Goal: Information Seeking & Learning: Learn about a topic

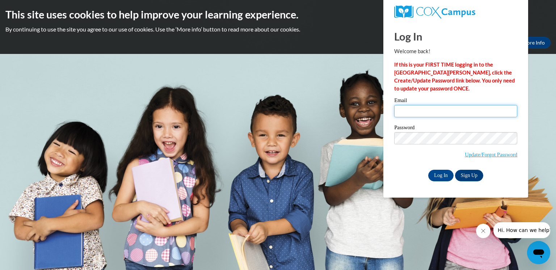
click at [415, 114] on input "Email" at bounding box center [455, 111] width 123 height 12
type input "lindybarnes2013@gmail.com"
click at [444, 175] on input "Log In" at bounding box center [440, 176] width 25 height 12
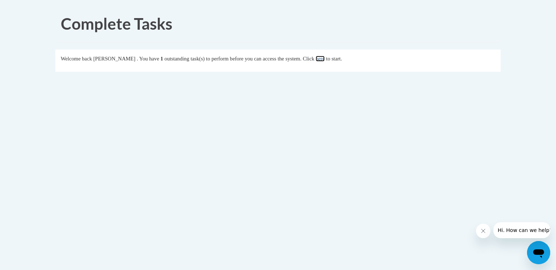
click at [325, 59] on link "here" at bounding box center [320, 59] width 9 height 6
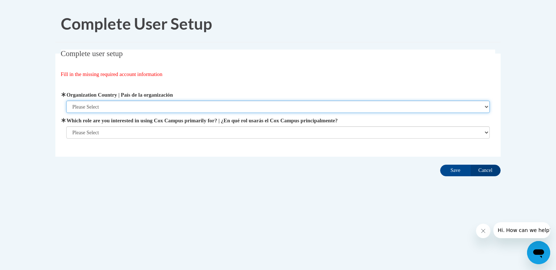
click at [262, 112] on select "Please Select United States | Estados Unidos Outside of the United States | Fue…" at bounding box center [278, 107] width 424 height 12
select select "ad49bcad-a171-4b2e-b99c-48b446064914"
click at [66, 101] on select "Please Select United States | Estados Unidos Outside of the United States | Fue…" at bounding box center [278, 107] width 424 height 12
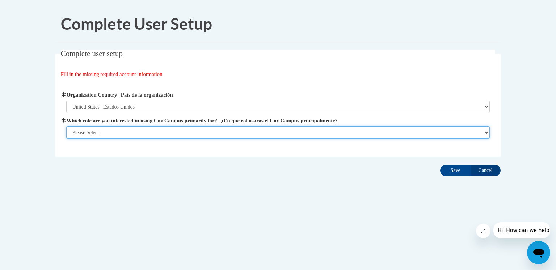
click at [253, 133] on select "Please Select College/University | Colegio/Universidad Community/Nonprofit Part…" at bounding box center [278, 132] width 424 height 12
select select "fbf2d438-af2f-41f8-98f1-81c410e29de3"
click at [66, 126] on select "Please Select College/University | Colegio/Universidad Community/Nonprofit Part…" at bounding box center [278, 132] width 424 height 12
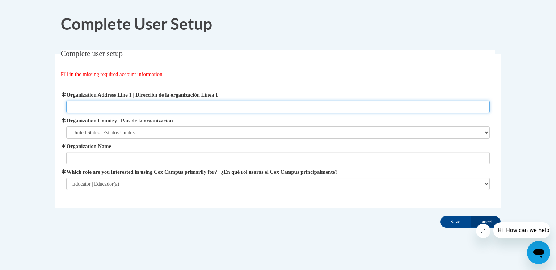
click at [244, 111] on input "Organization Address Line 1 | Dirección de la organización Línea 1" at bounding box center [278, 107] width 424 height 12
type input "31250 nw commercial st"
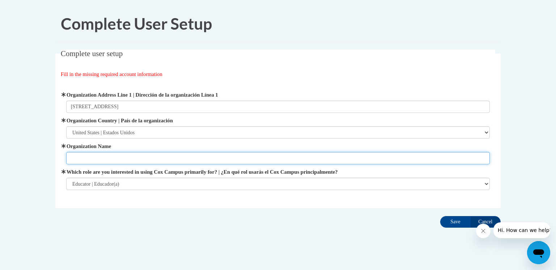
click at [126, 159] on input "Organization Name" at bounding box center [278, 158] width 424 height 12
type input "St.Matthew"
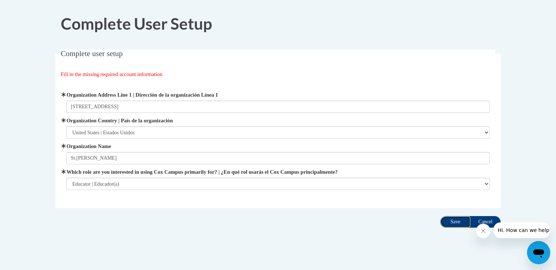
click at [460, 219] on input "Save" at bounding box center [455, 222] width 30 height 12
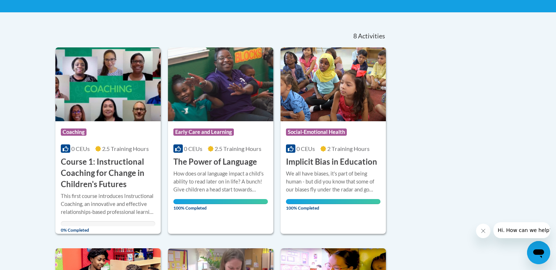
scroll to position [81, 0]
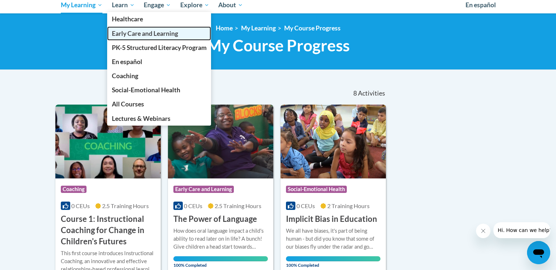
click at [134, 35] on span "Early Care and Learning" at bounding box center [145, 34] width 66 height 8
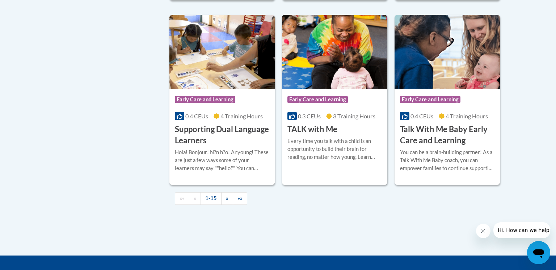
scroll to position [1038, 0]
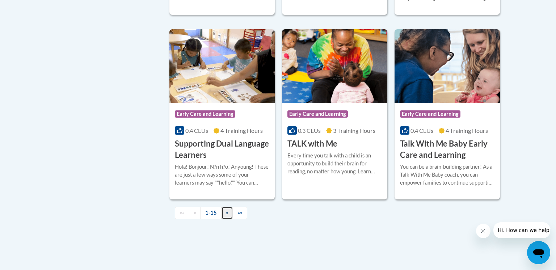
click at [225, 217] on link "»" at bounding box center [227, 213] width 12 height 13
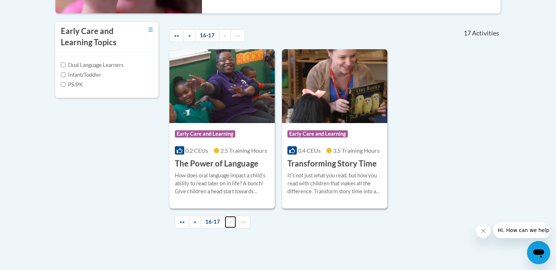
scroll to position [231, 0]
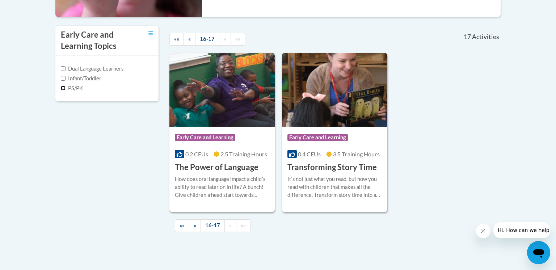
click at [64, 88] on input "PS/PK" at bounding box center [63, 88] width 5 height 5
checkbox input "true"
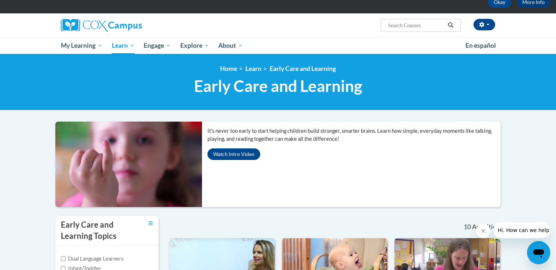
scroll to position [38, 0]
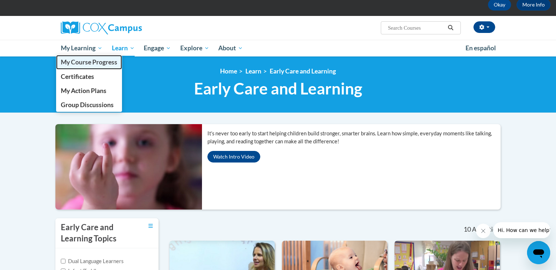
click at [71, 63] on span "My Course Progress" at bounding box center [89, 62] width 56 height 8
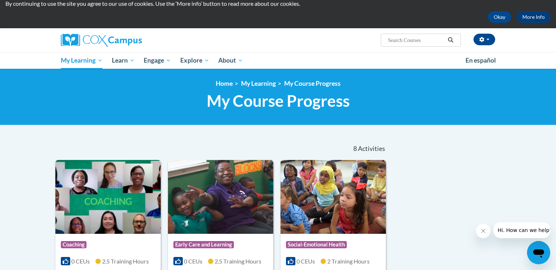
scroll to position [25, 0]
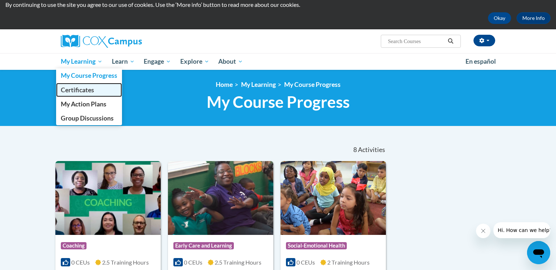
click at [84, 90] on span "Certificates" at bounding box center [77, 90] width 33 height 8
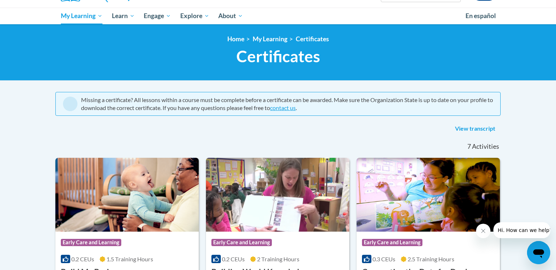
scroll to position [67, 0]
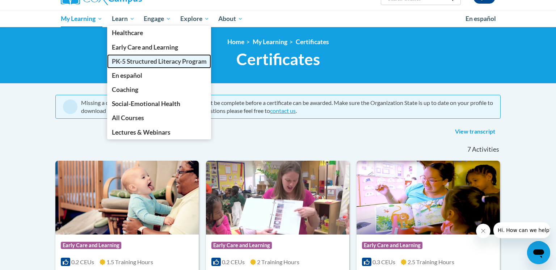
click at [132, 63] on span "PK-5 Structured Literacy Program" at bounding box center [159, 62] width 95 height 8
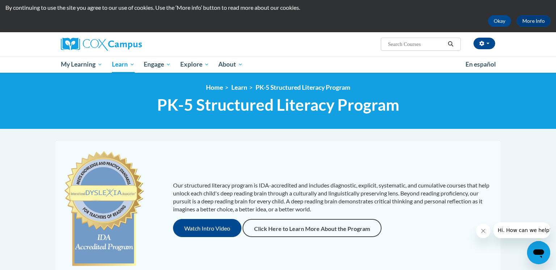
scroll to position [5, 0]
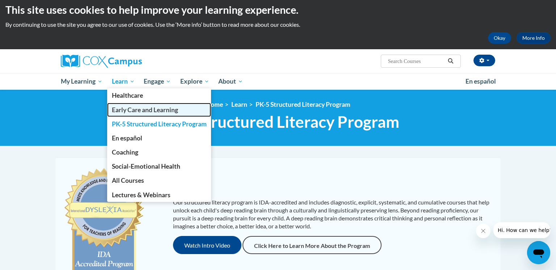
click at [127, 110] on span "Early Care and Learning" at bounding box center [145, 110] width 66 height 8
